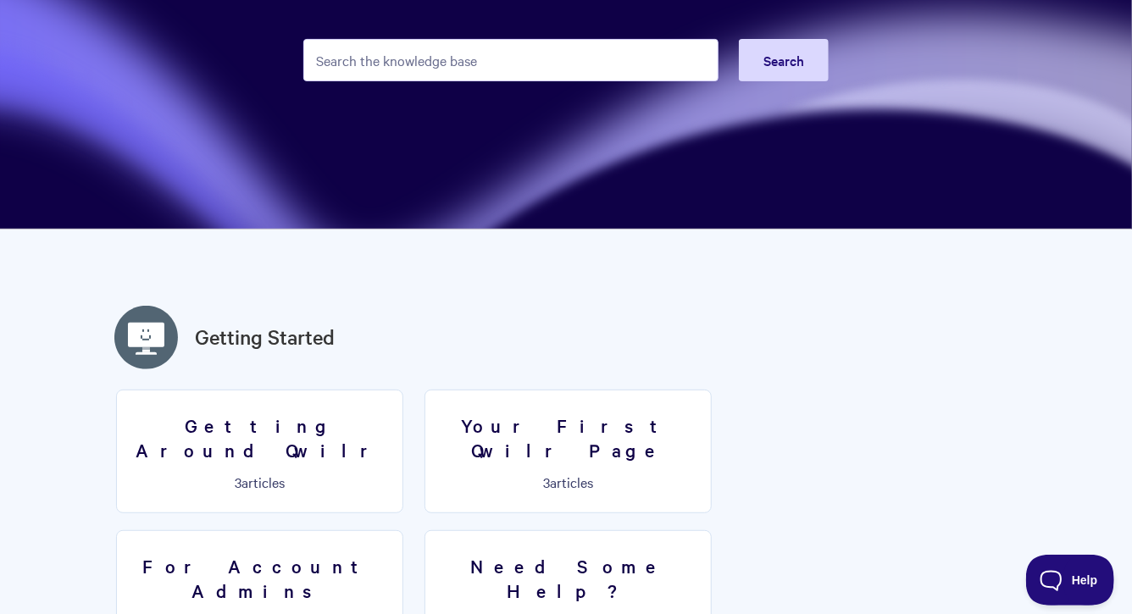
scroll to position [209, 0]
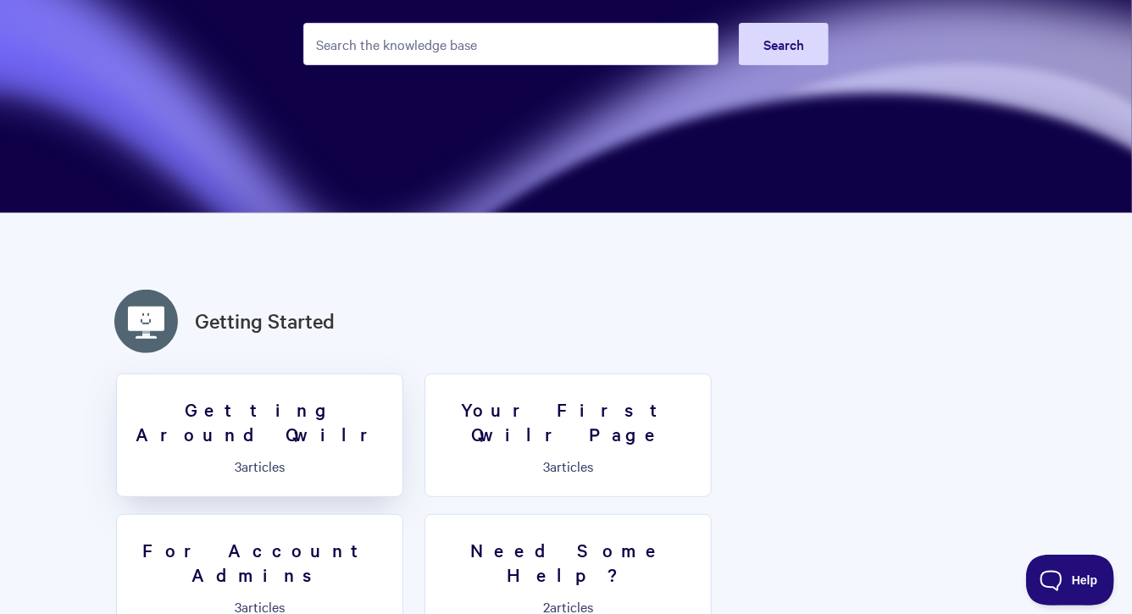
click at [328, 402] on h3 "Getting Around Qwilr" at bounding box center [259, 421] width 265 height 48
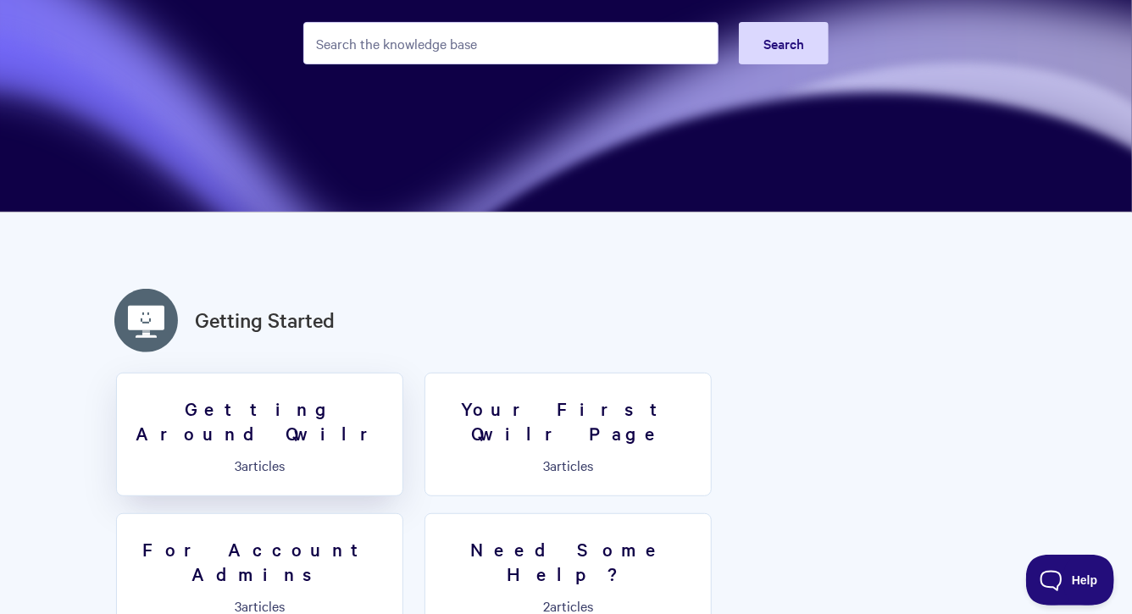
scroll to position [372, 0]
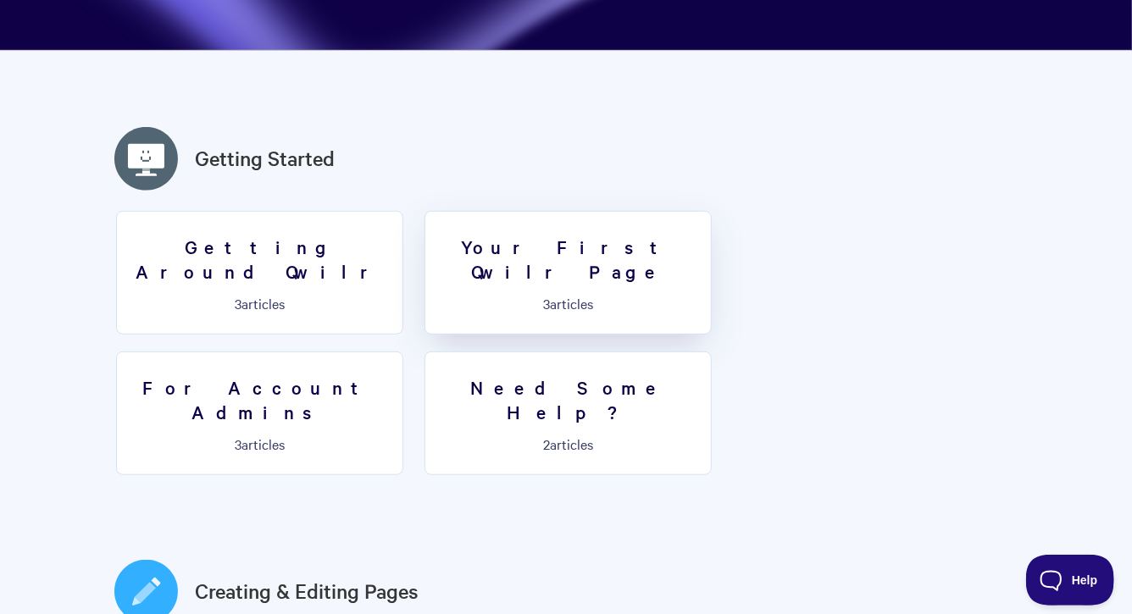
click at [427, 261] on link "Your First Qwilr Page 3 articles" at bounding box center [568, 273] width 287 height 124
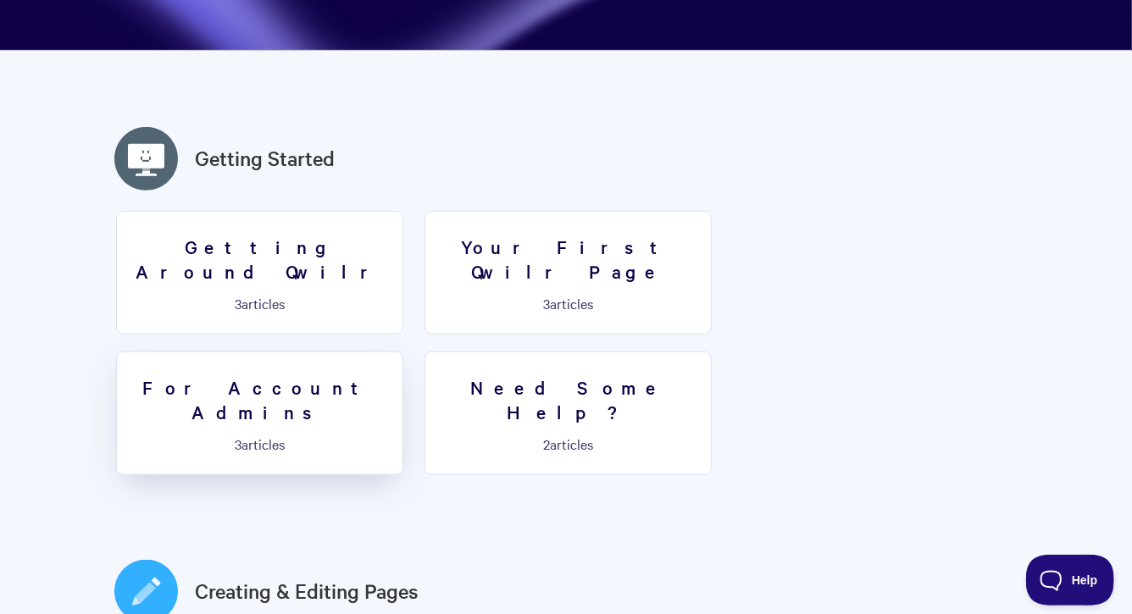
click at [392, 375] on h3 "For Account Admins" at bounding box center [259, 399] width 265 height 48
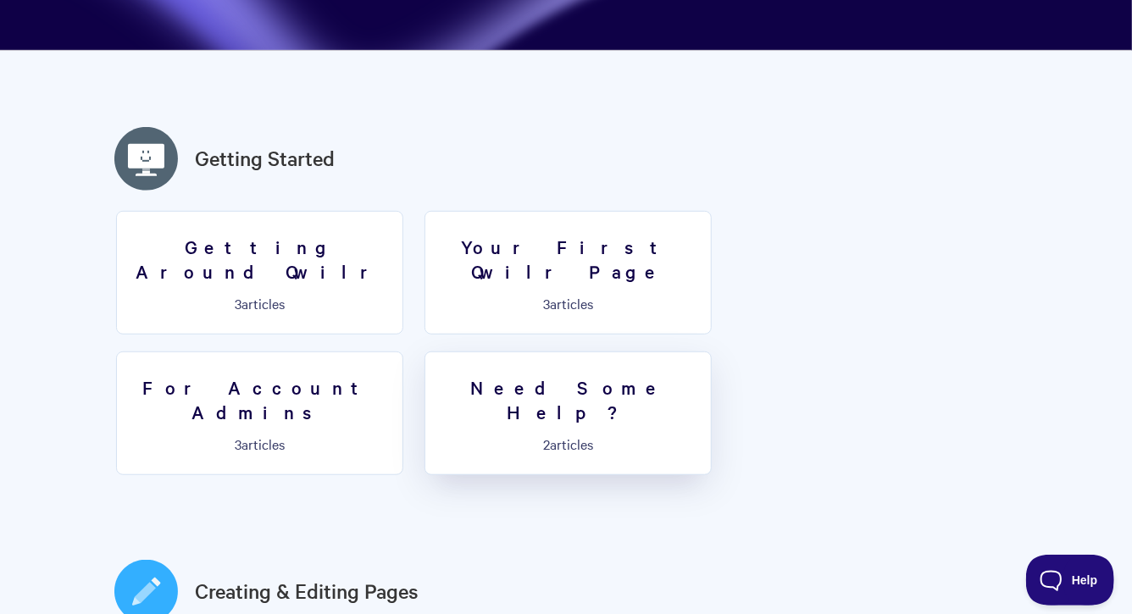
click at [425, 352] on link "Need Some Help? 2 articles" at bounding box center [568, 414] width 287 height 124
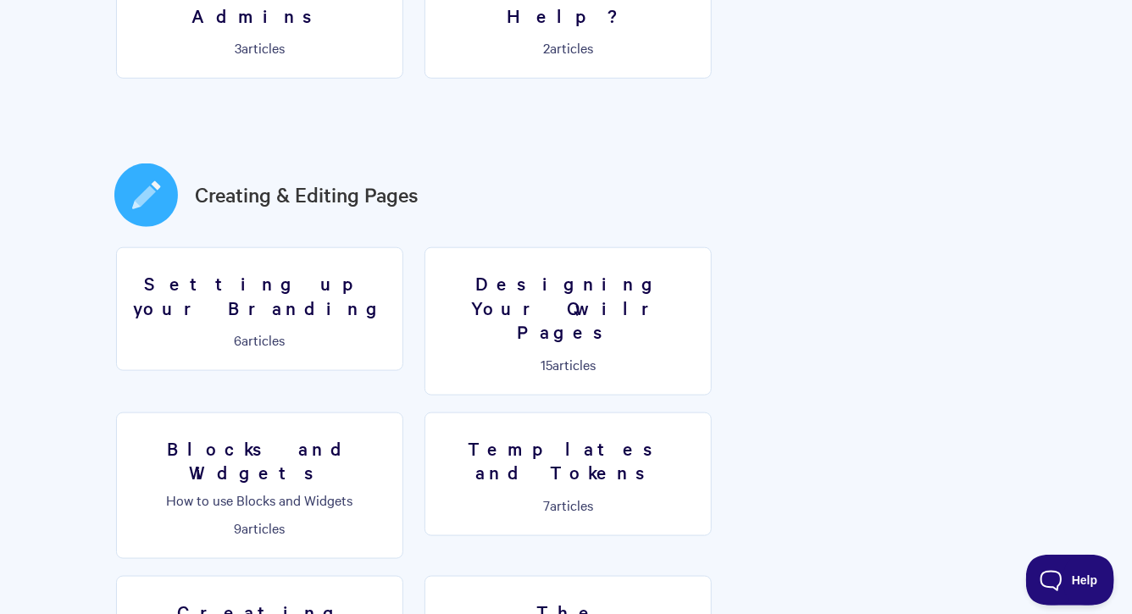
scroll to position [779, 0]
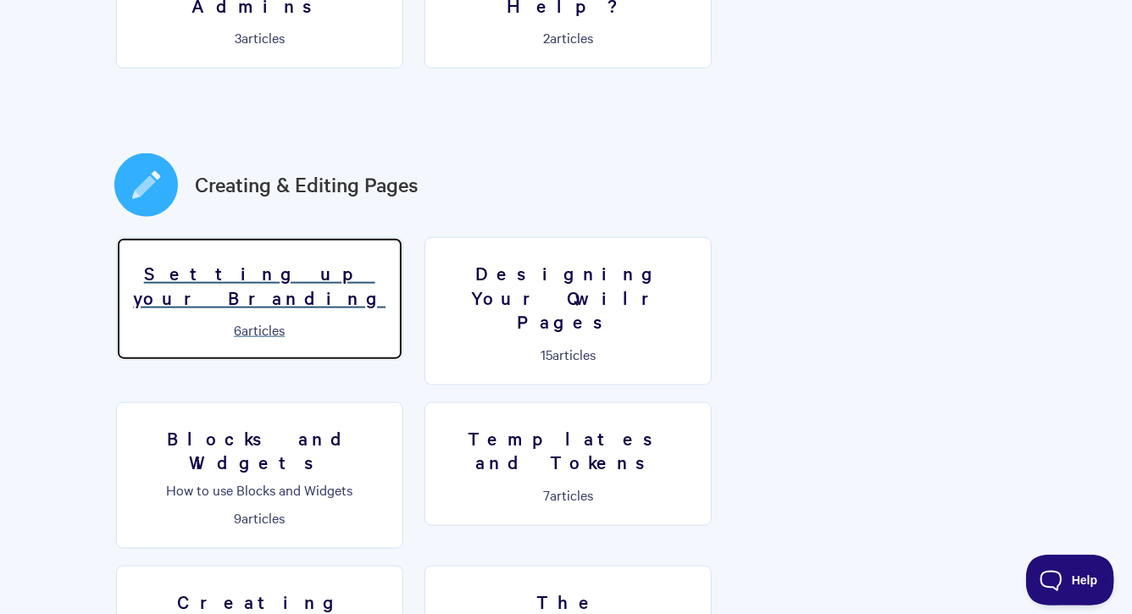
click at [225, 237] on link "Setting up your Branding 6 articles" at bounding box center [259, 299] width 287 height 124
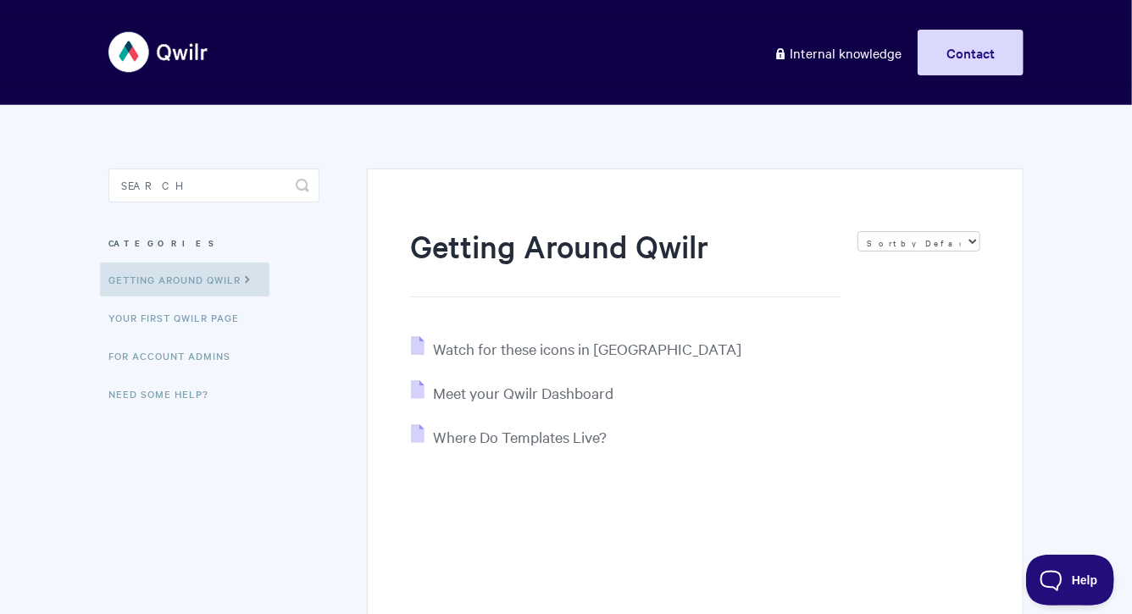
scroll to position [51, 0]
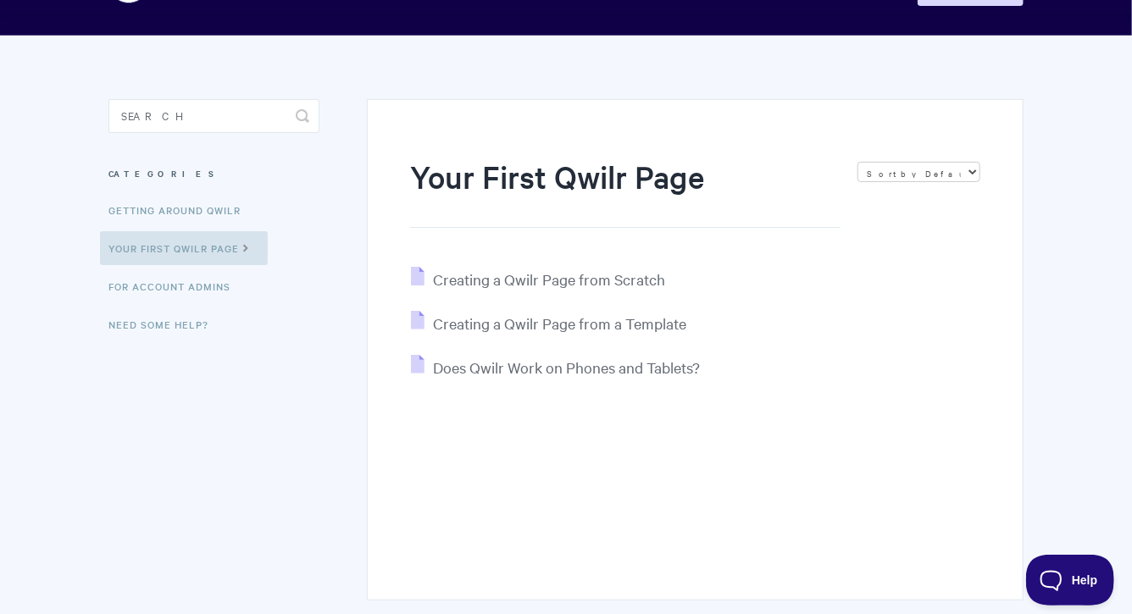
scroll to position [85, 0]
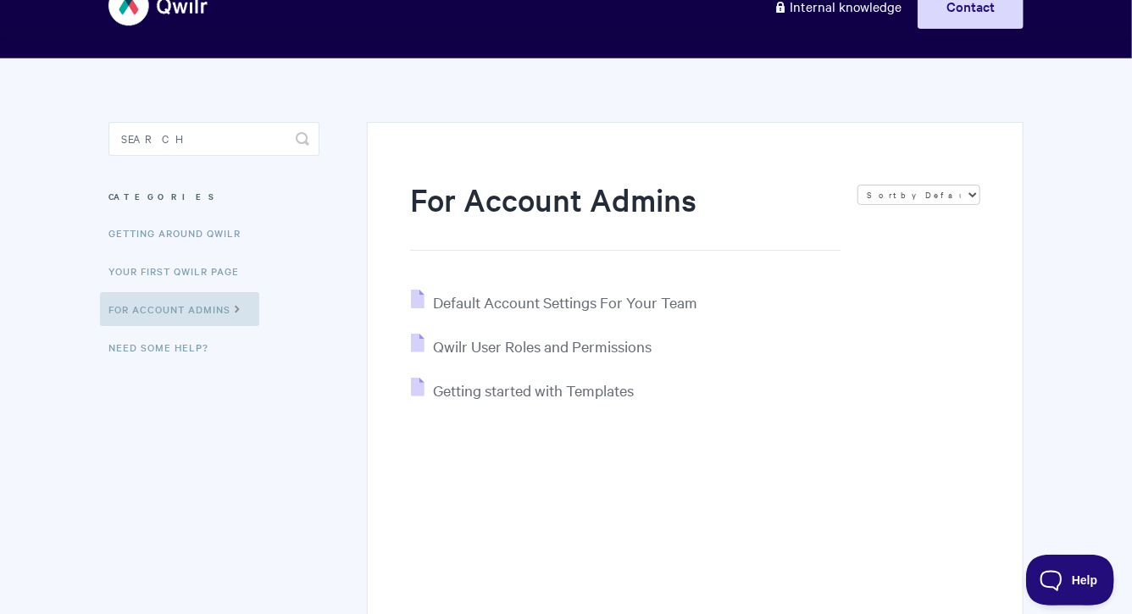
scroll to position [53, 0]
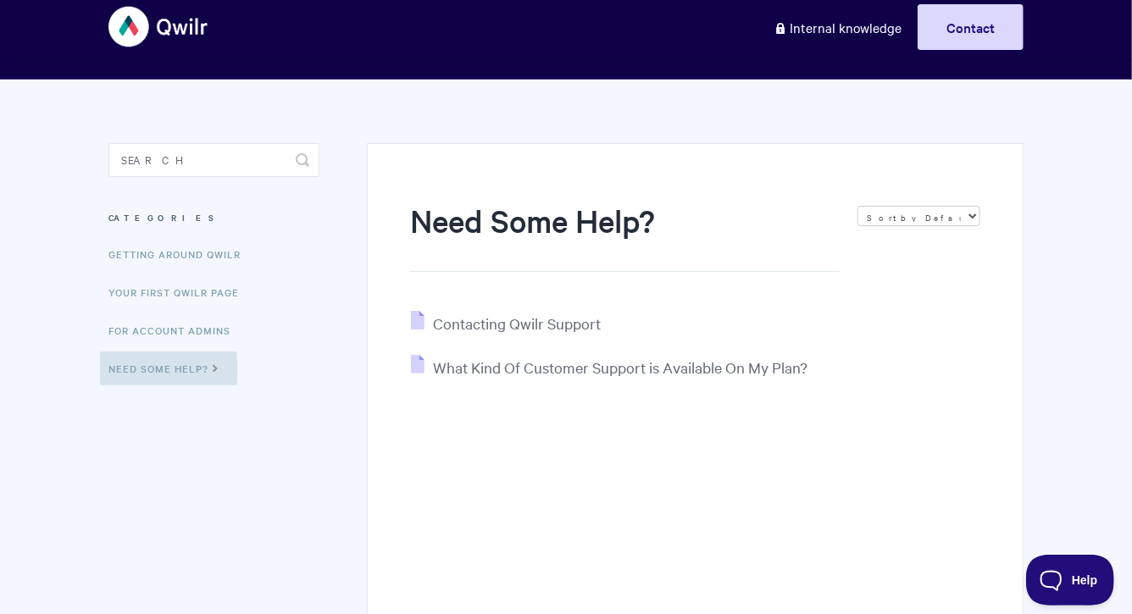
scroll to position [28, 0]
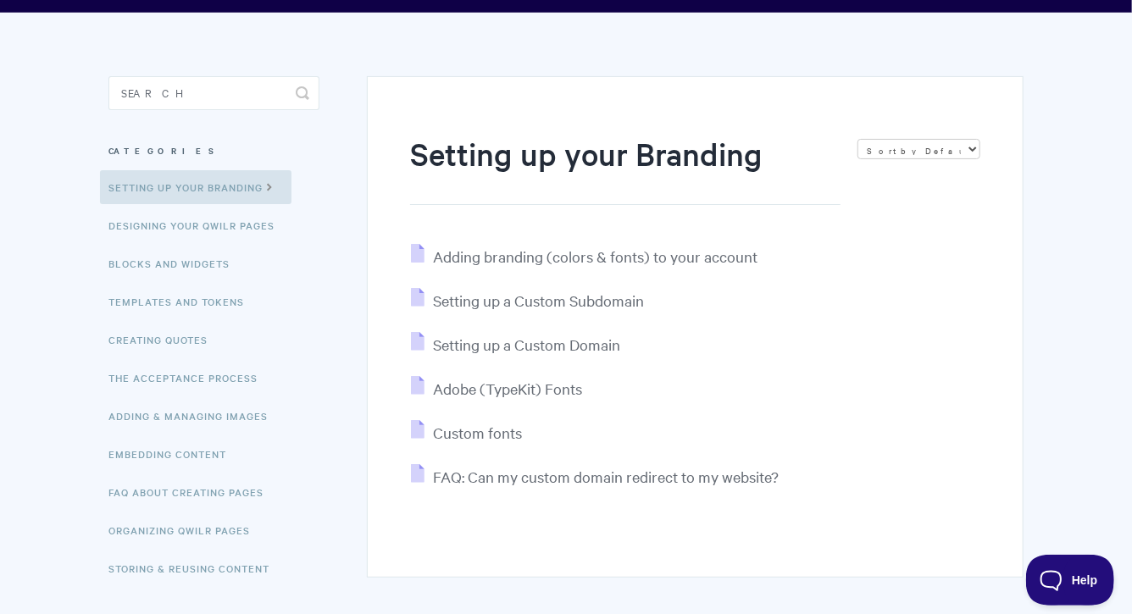
scroll to position [93, 0]
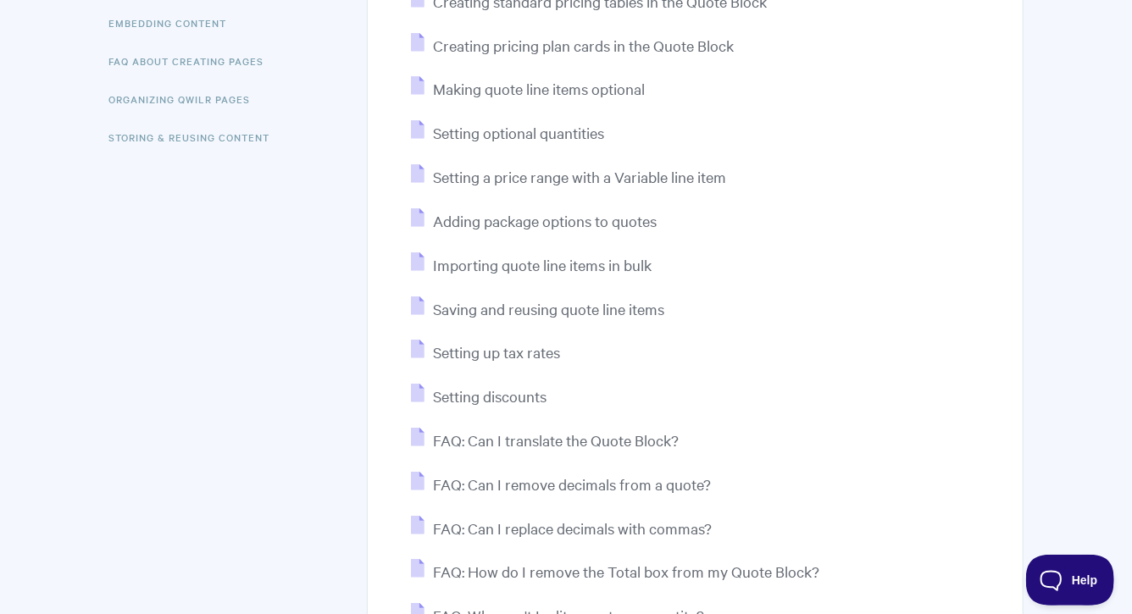
scroll to position [525, 0]
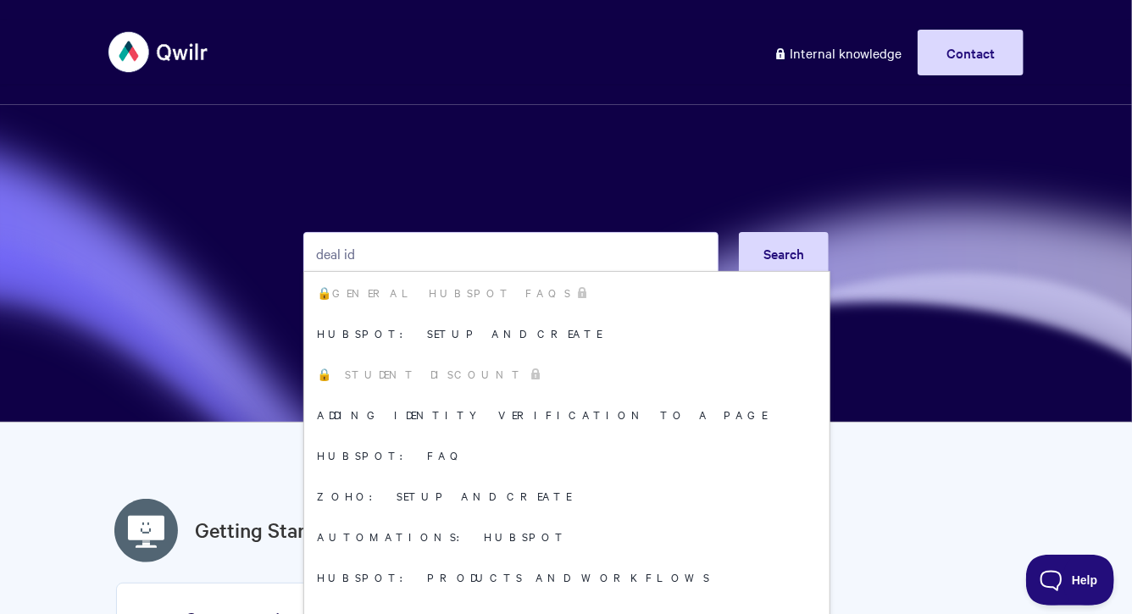
type input "deal id"
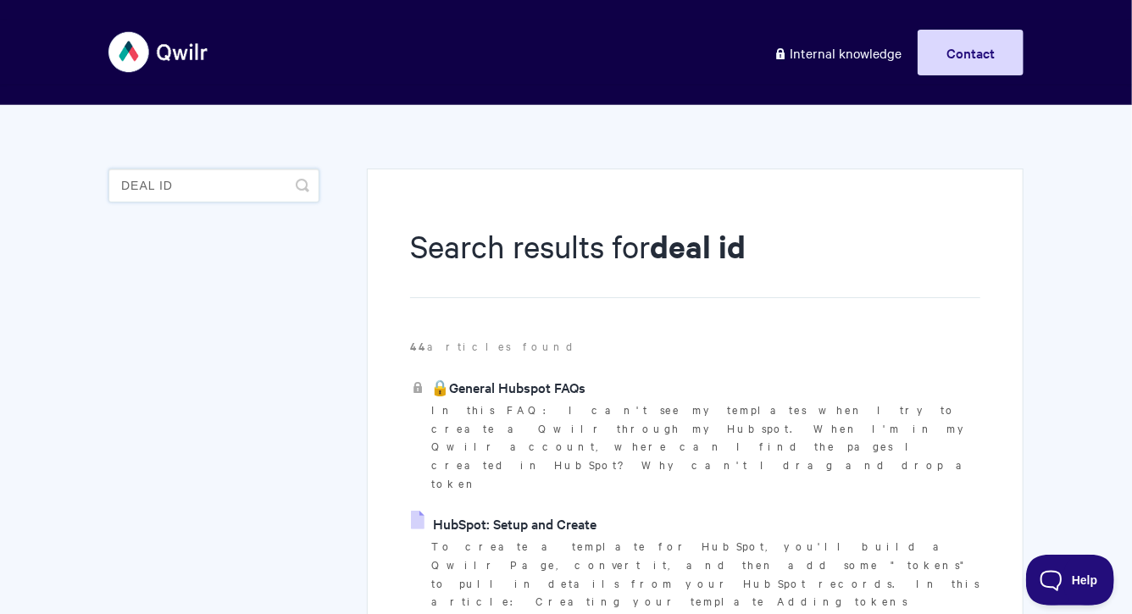
click at [207, 185] on input "deal id" at bounding box center [213, 186] width 211 height 34
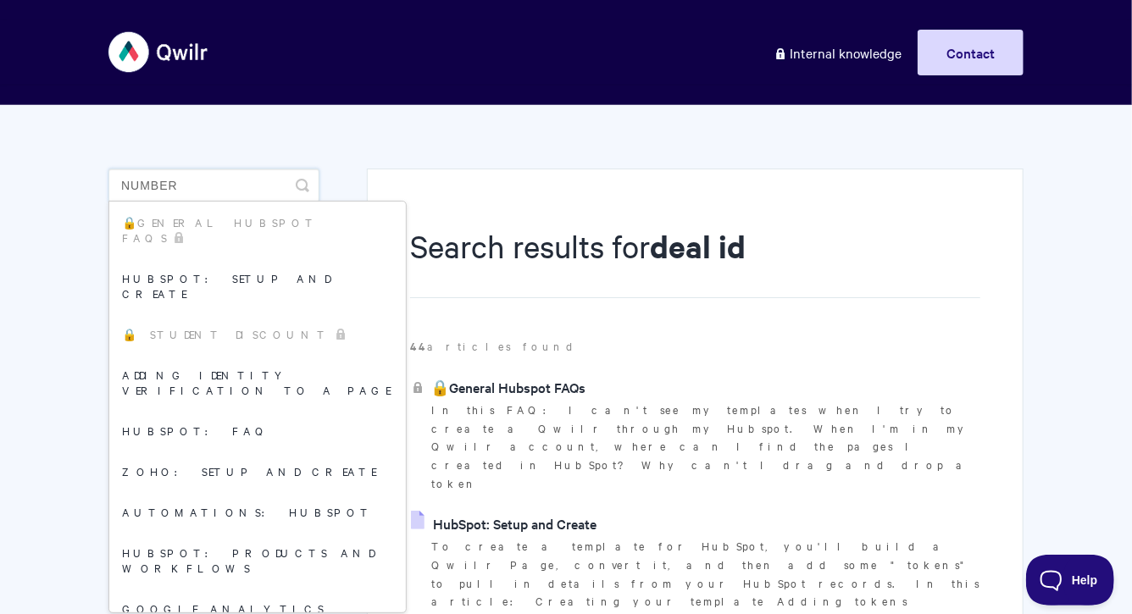
type input "number"
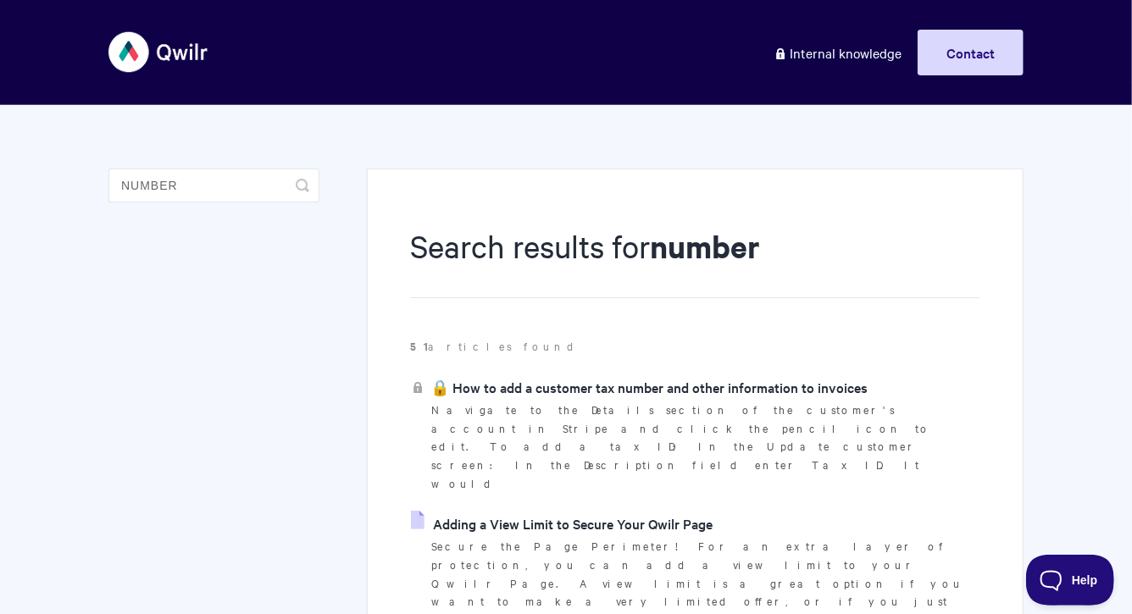
click at [266, 207] on aside "number Toggle Search" at bounding box center [213, 198] width 211 height 59
click at [255, 188] on input "number" at bounding box center [213, 186] width 211 height 34
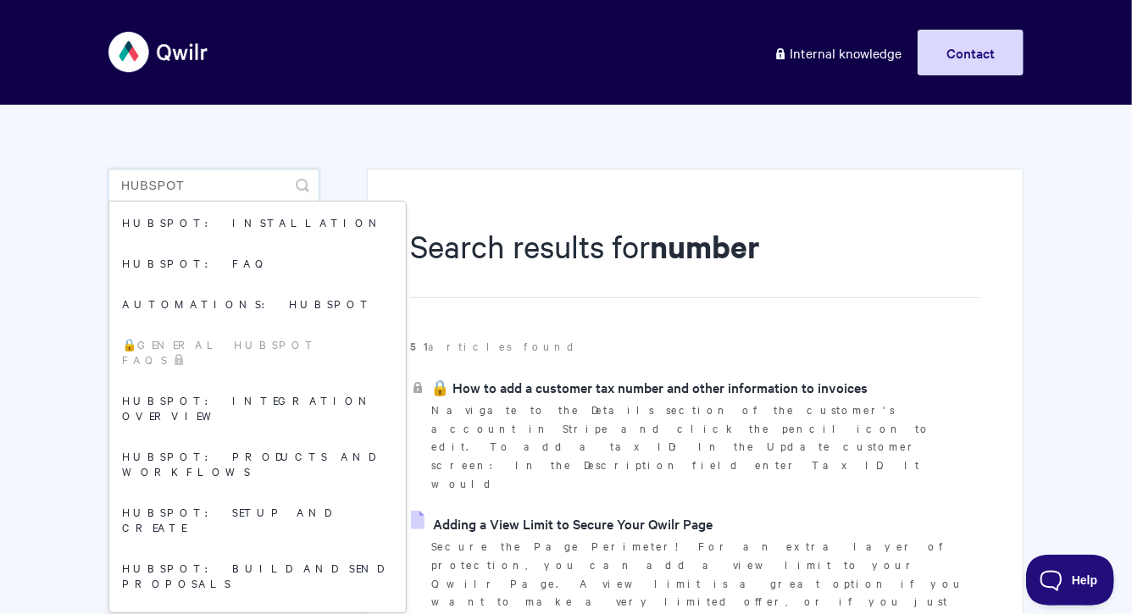
type input "hubspot"
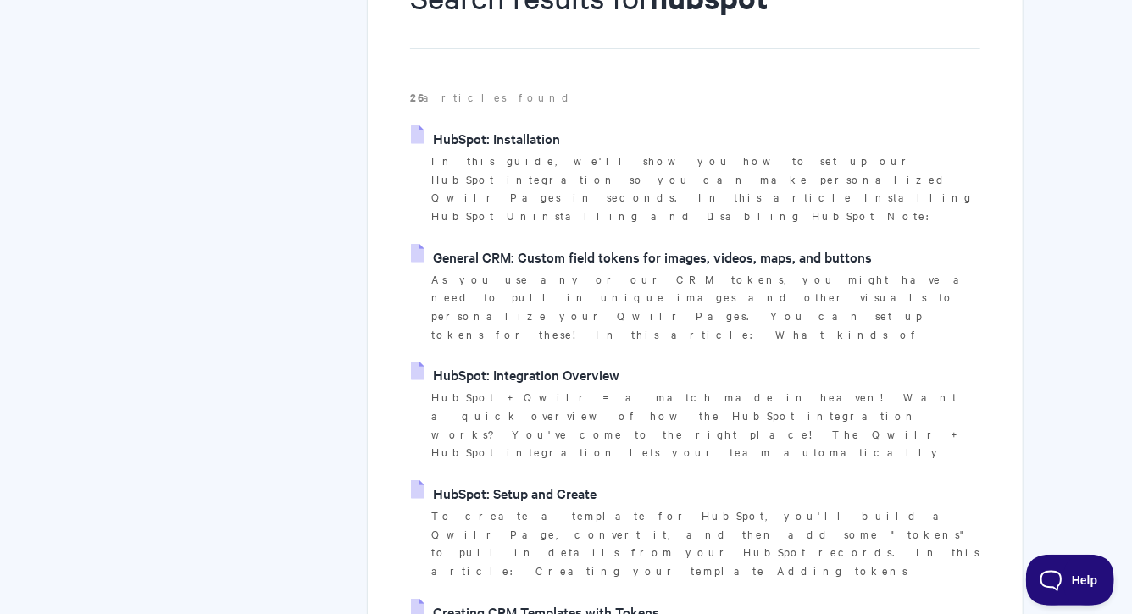
scroll to position [261, 0]
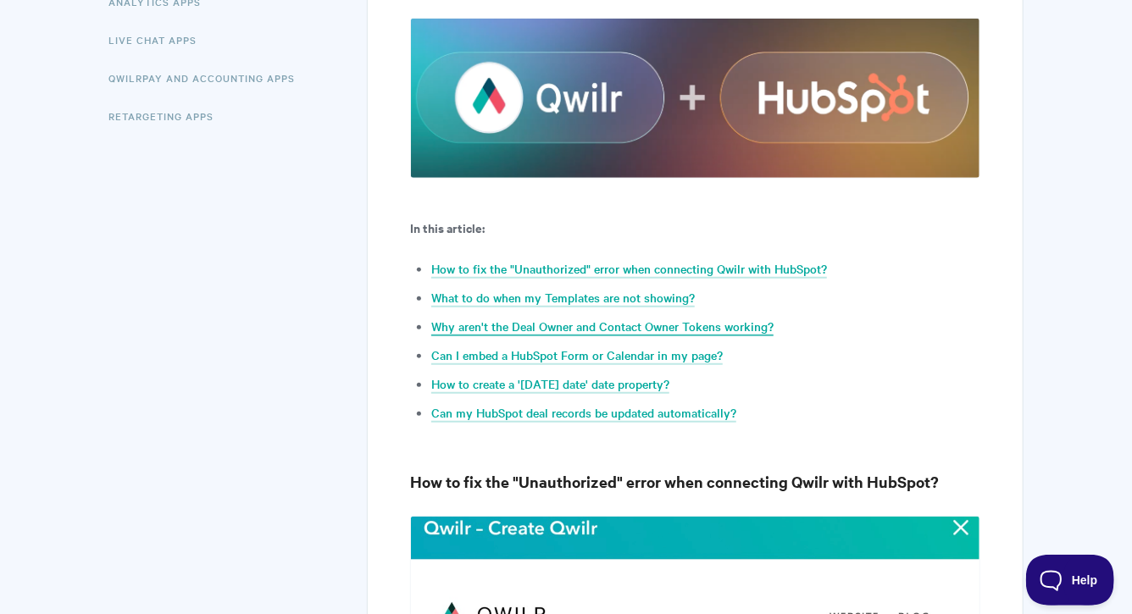
click at [578, 320] on link "Why aren't the Deal Owner and Contact Owner Tokens working?" at bounding box center [602, 327] width 342 height 19
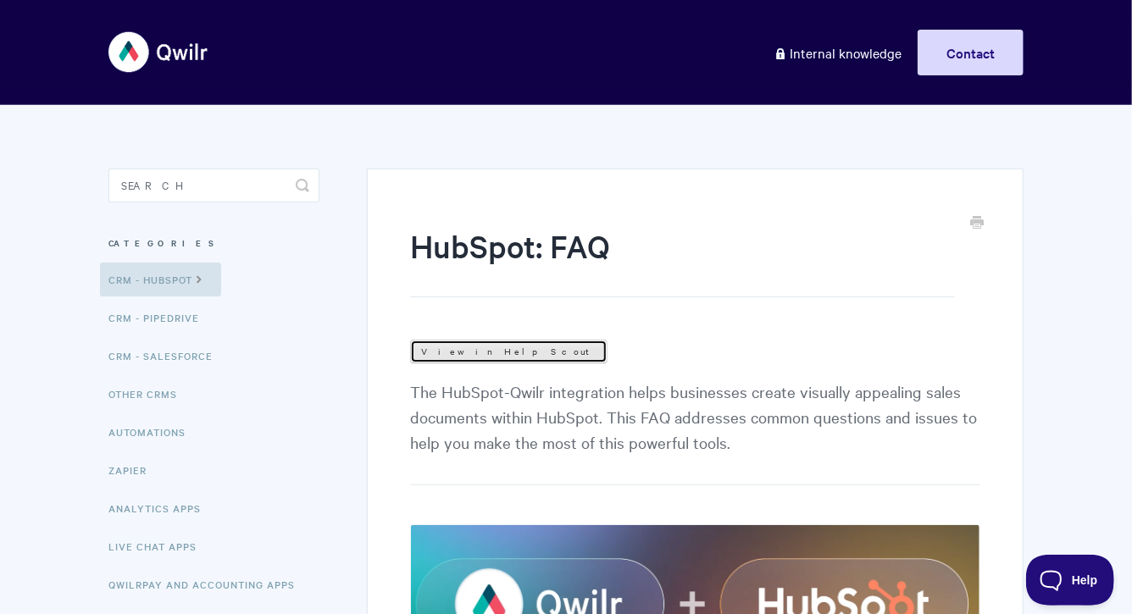
click at [447, 345] on link "View in Help Scout" at bounding box center [508, 352] width 197 height 24
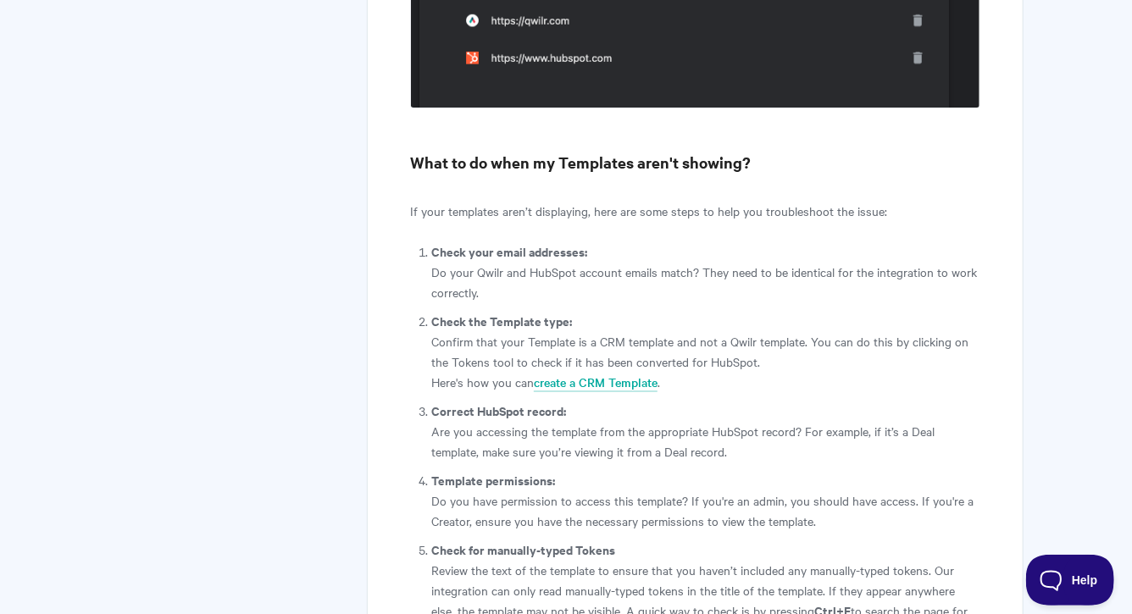
scroll to position [3381, 0]
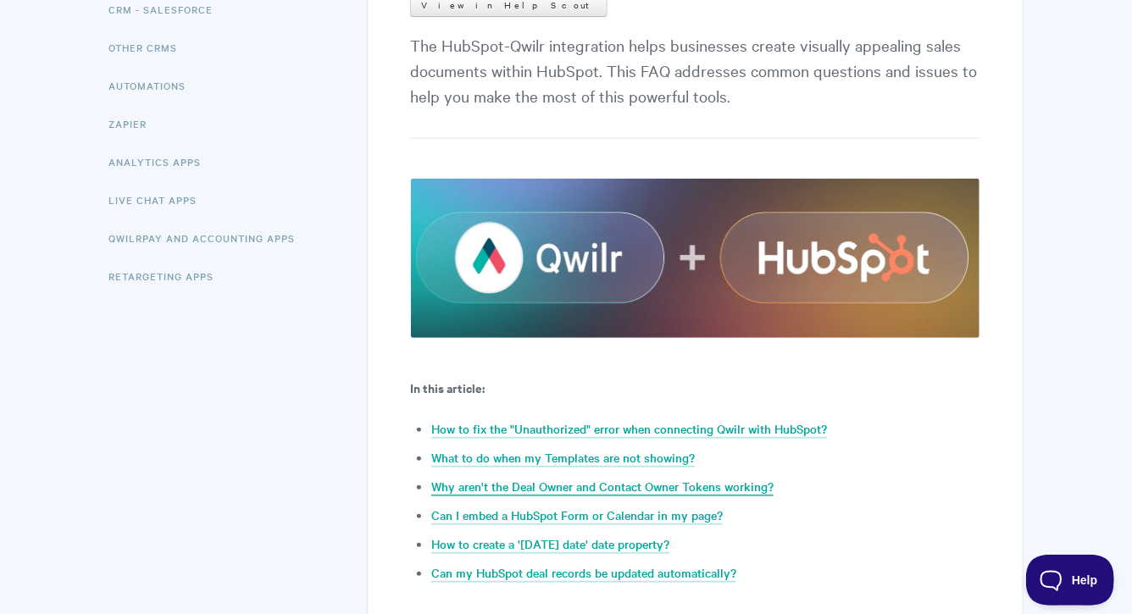
click at [510, 479] on link "Why aren't the Deal Owner and Contact Owner Tokens working?" at bounding box center [602, 487] width 342 height 19
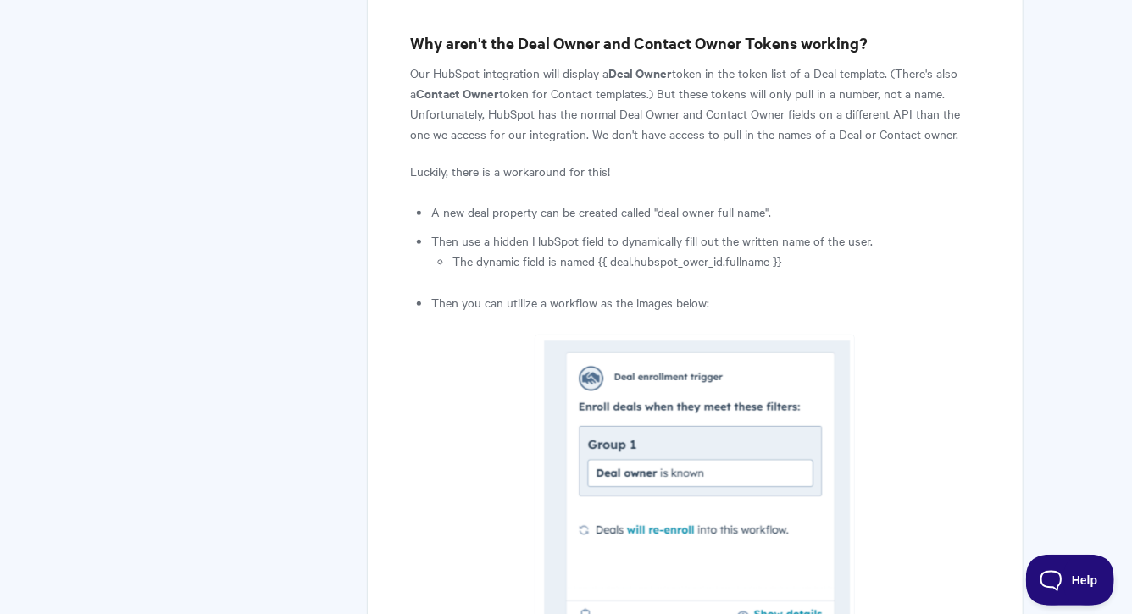
scroll to position [3388, 0]
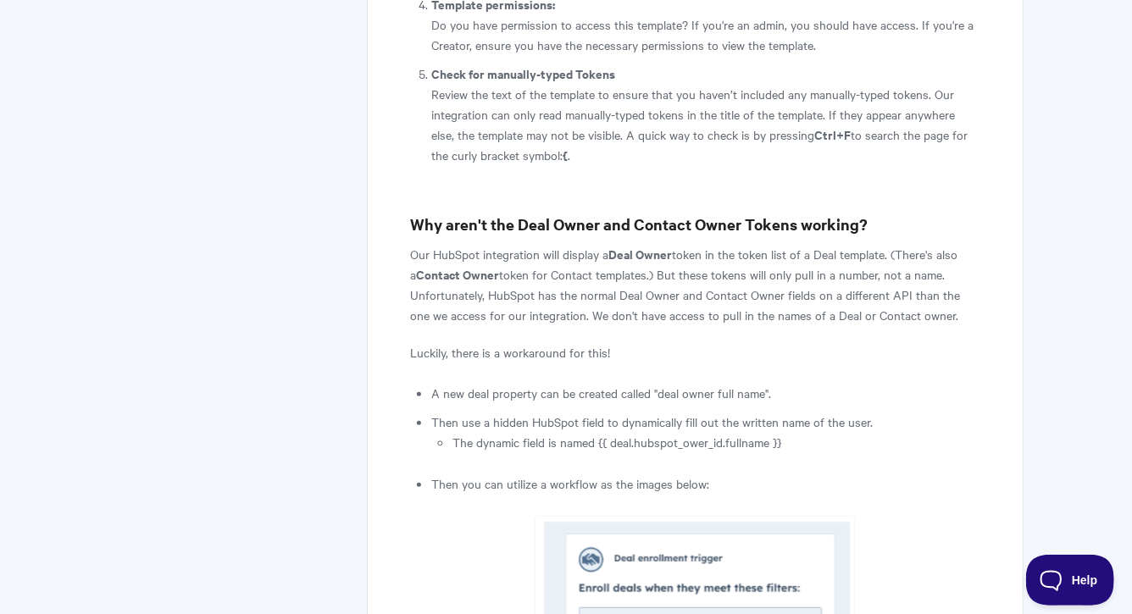
scroll to position [3225, 0]
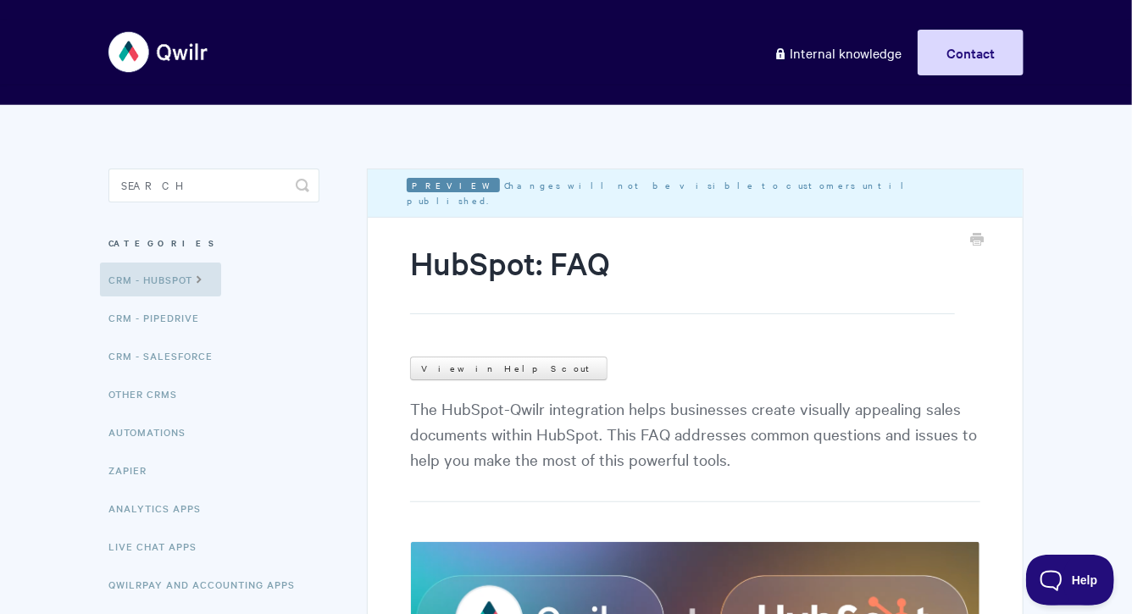
scroll to position [609, 0]
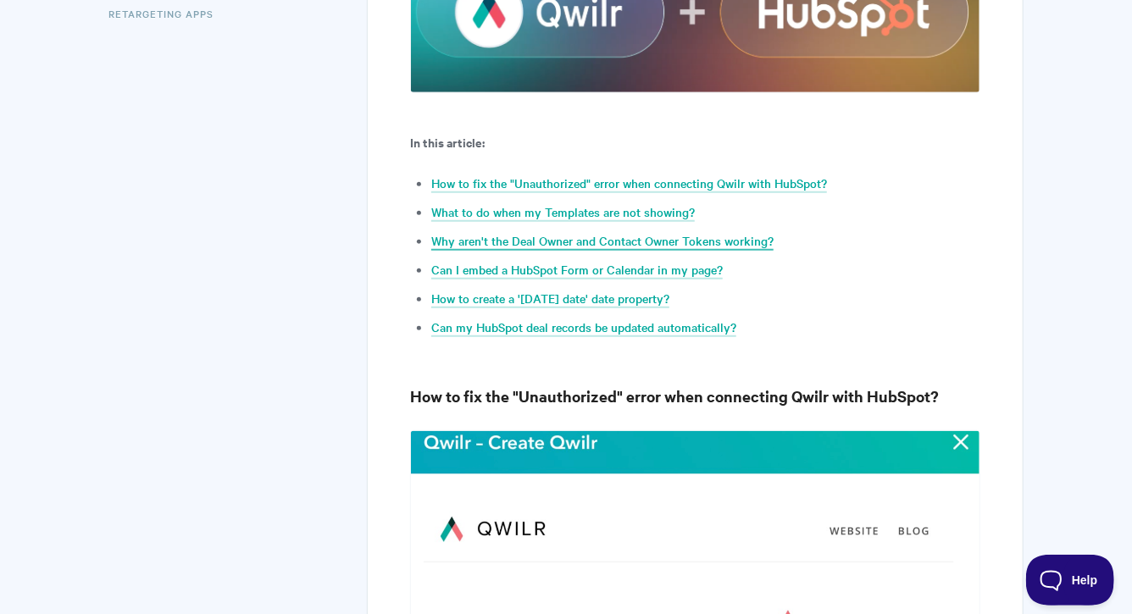
click at [644, 244] on link "Why aren't the Deal Owner and Contact Owner Tokens working?" at bounding box center [602, 241] width 342 height 19
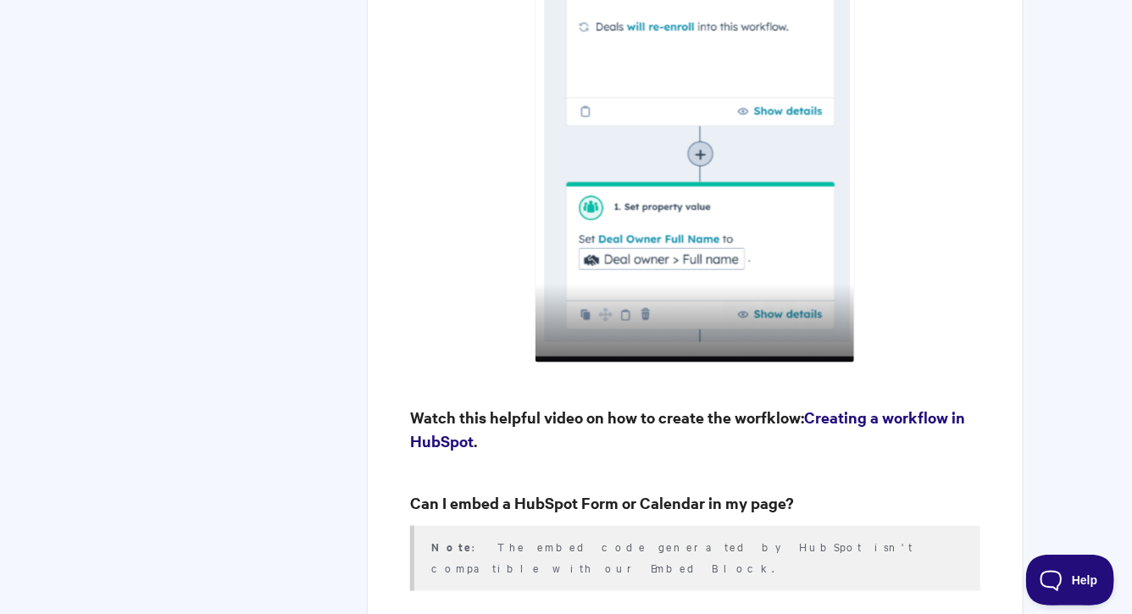
scroll to position [4028, 0]
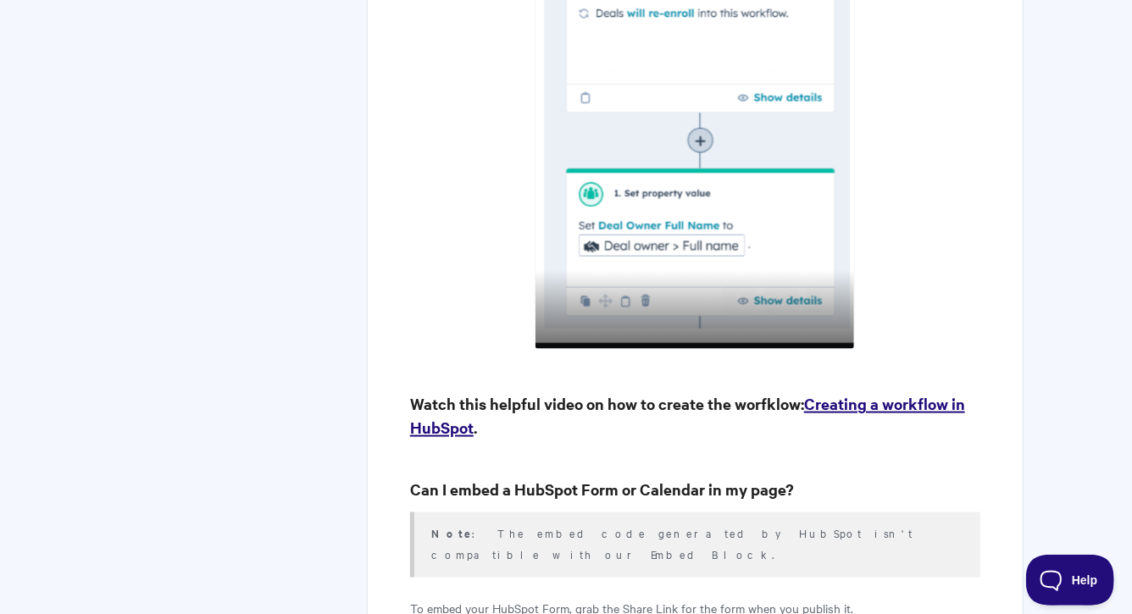
click at [907, 393] on link "Creating a workflow in HubSpot" at bounding box center [687, 415] width 555 height 45
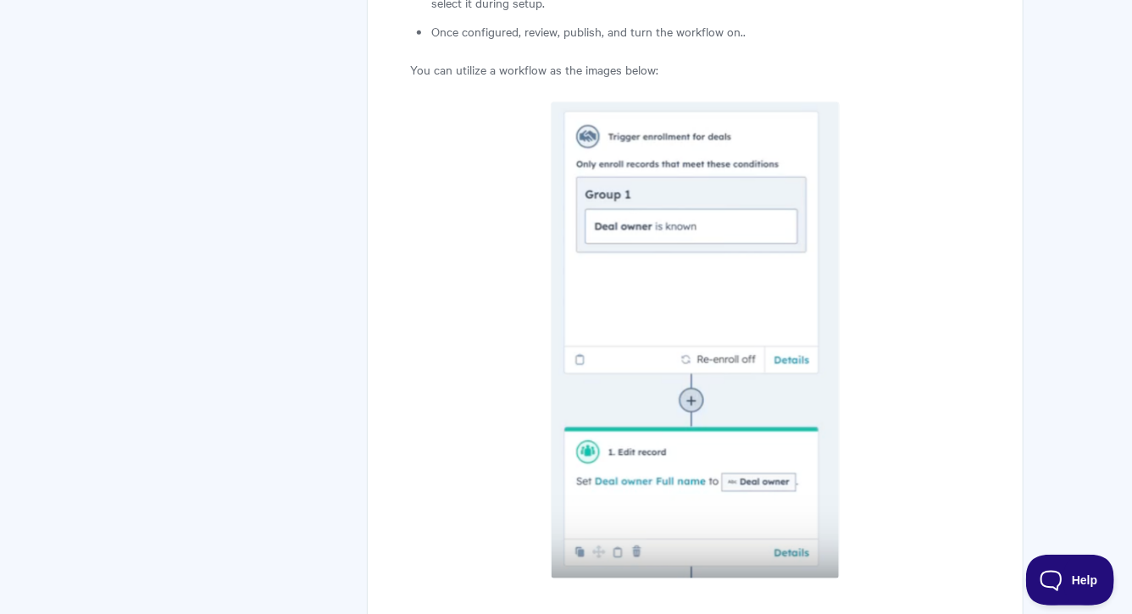
scroll to position [4037, 0]
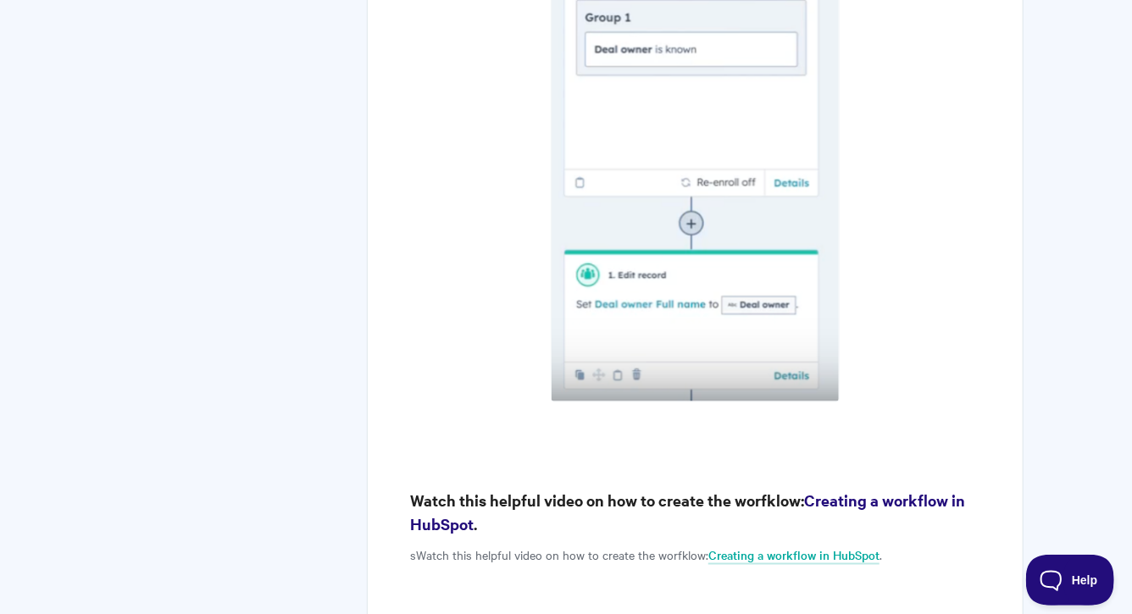
scroll to position [3924, 0]
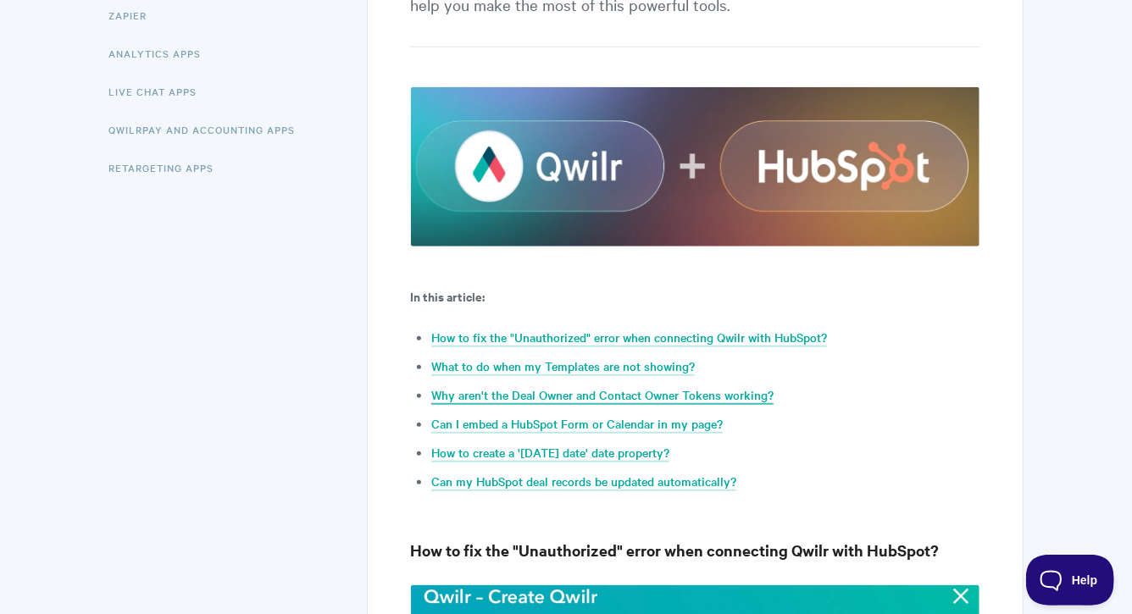
click at [720, 393] on link "Why aren't the Deal Owner and Contact Owner Tokens working?" at bounding box center [602, 395] width 342 height 19
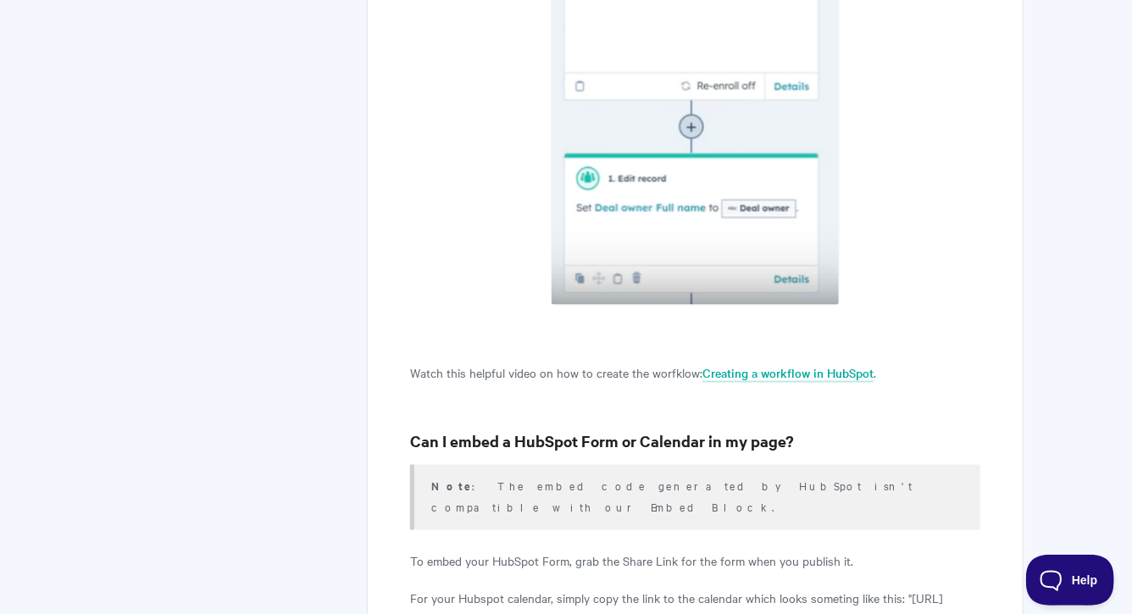
scroll to position [4019, 0]
click at [772, 363] on link "Creating a workflow in HubSpot" at bounding box center [788, 372] width 171 height 19
